Goal: Information Seeking & Learning: Learn about a topic

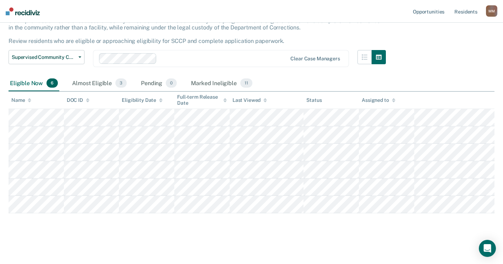
scroll to position [51, 0]
click at [85, 84] on div "Almost Eligible 3" at bounding box center [99, 84] width 57 height 16
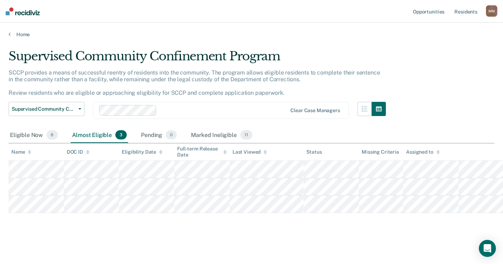
scroll to position [47, 0]
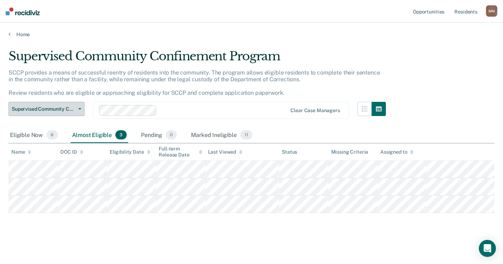
click at [81, 102] on button "Supervised Community Confinement Program" at bounding box center [47, 109] width 76 height 14
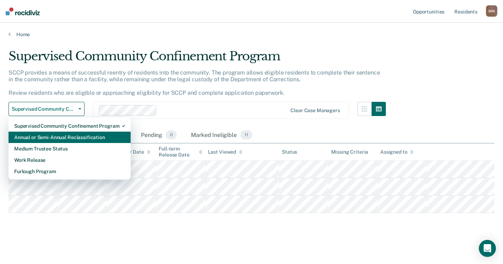
click at [74, 132] on div "Annual or Semi-Annual Reclassification" at bounding box center [69, 137] width 111 height 11
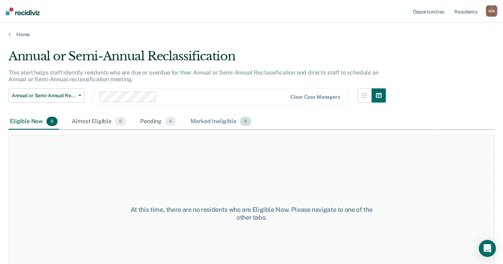
click at [214, 119] on div "Marked Ineligible 6" at bounding box center [220, 122] width 63 height 16
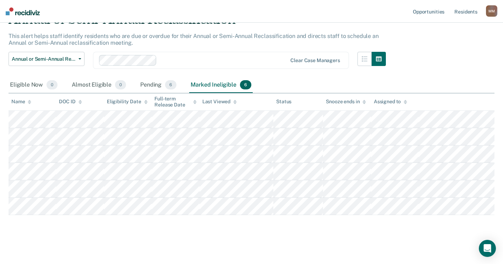
scroll to position [39, 0]
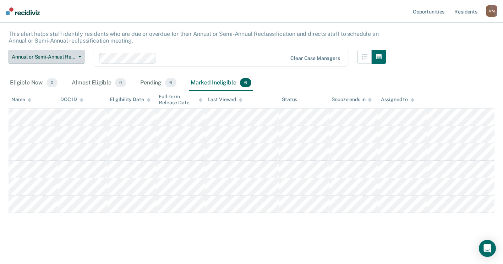
click at [80, 55] on button "Annual or Semi-Annual Reclassification" at bounding box center [47, 57] width 76 height 14
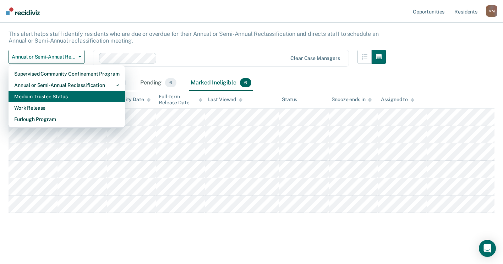
click at [66, 100] on div "Medium Trustee Status" at bounding box center [66, 96] width 105 height 11
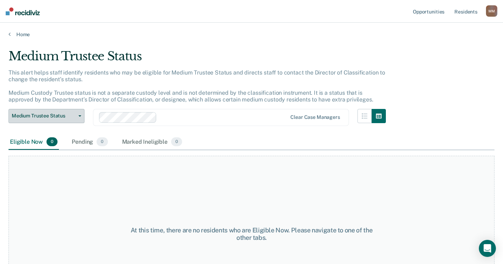
click at [79, 118] on button "Medium Trustee Status" at bounding box center [47, 116] width 76 height 14
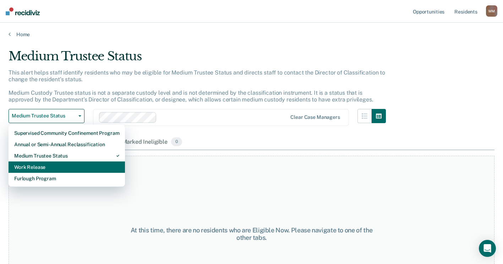
click at [79, 168] on div "Work Release" at bounding box center [66, 166] width 105 height 11
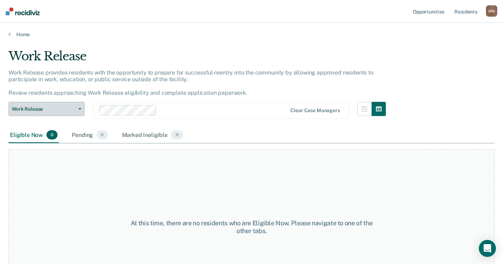
click at [80, 107] on button "Work Release" at bounding box center [47, 109] width 76 height 14
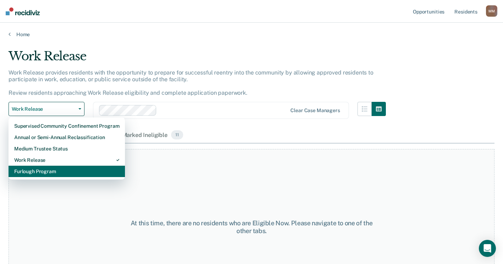
click at [61, 169] on div "Furlough Program" at bounding box center [66, 171] width 105 height 11
